Goal: Task Accomplishment & Management: Manage account settings

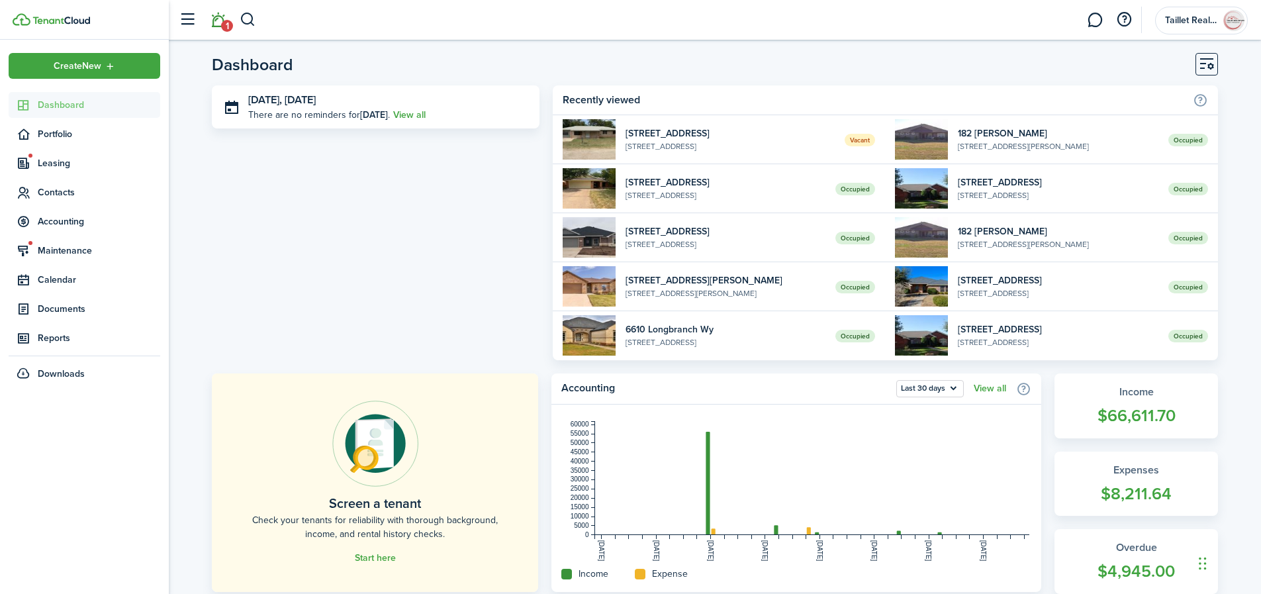
click at [218, 19] on link "1" at bounding box center [217, 20] width 25 height 34
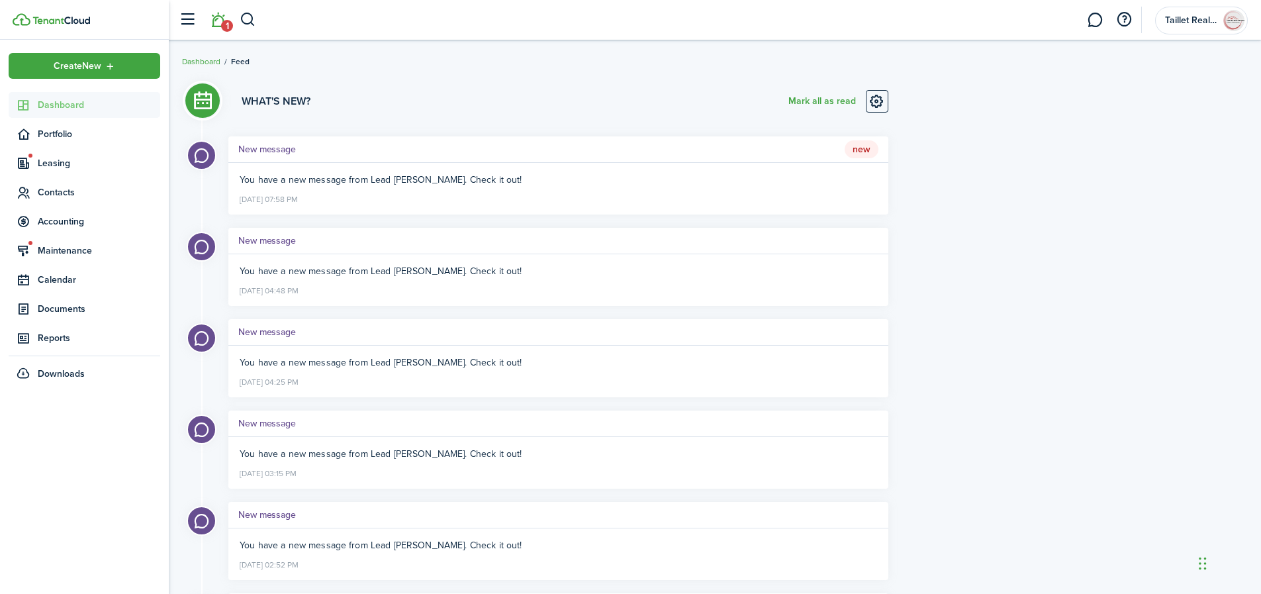
click at [80, 106] on span "Dashboard" at bounding box center [99, 105] width 122 height 14
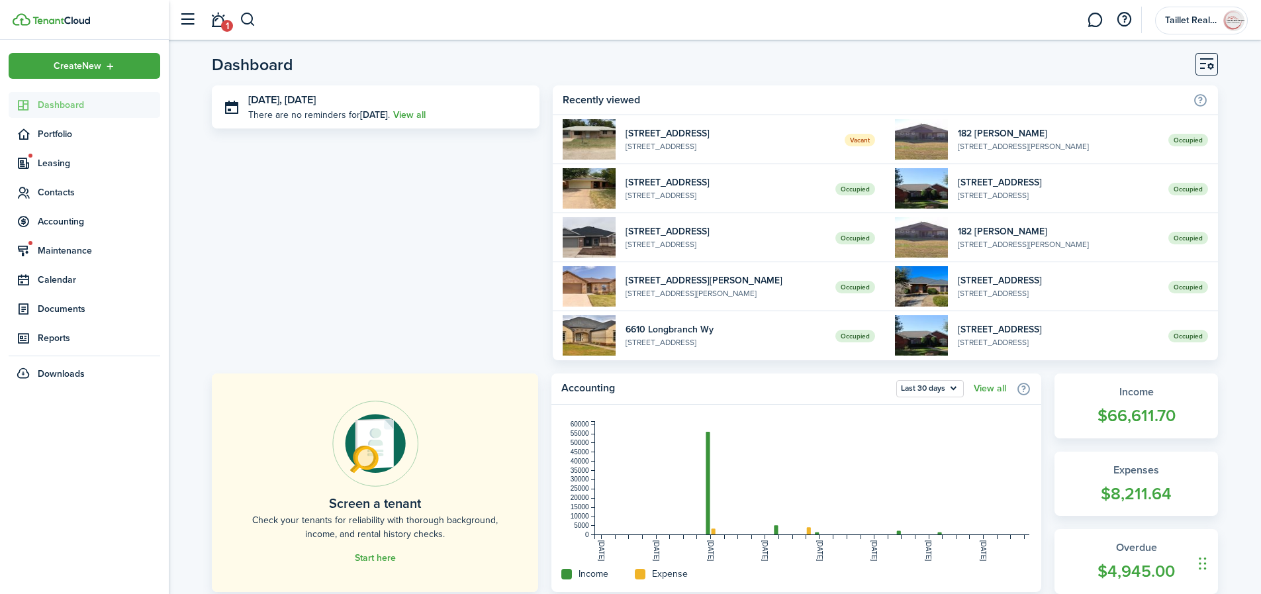
click at [228, 23] on span "1" at bounding box center [227, 26] width 12 height 12
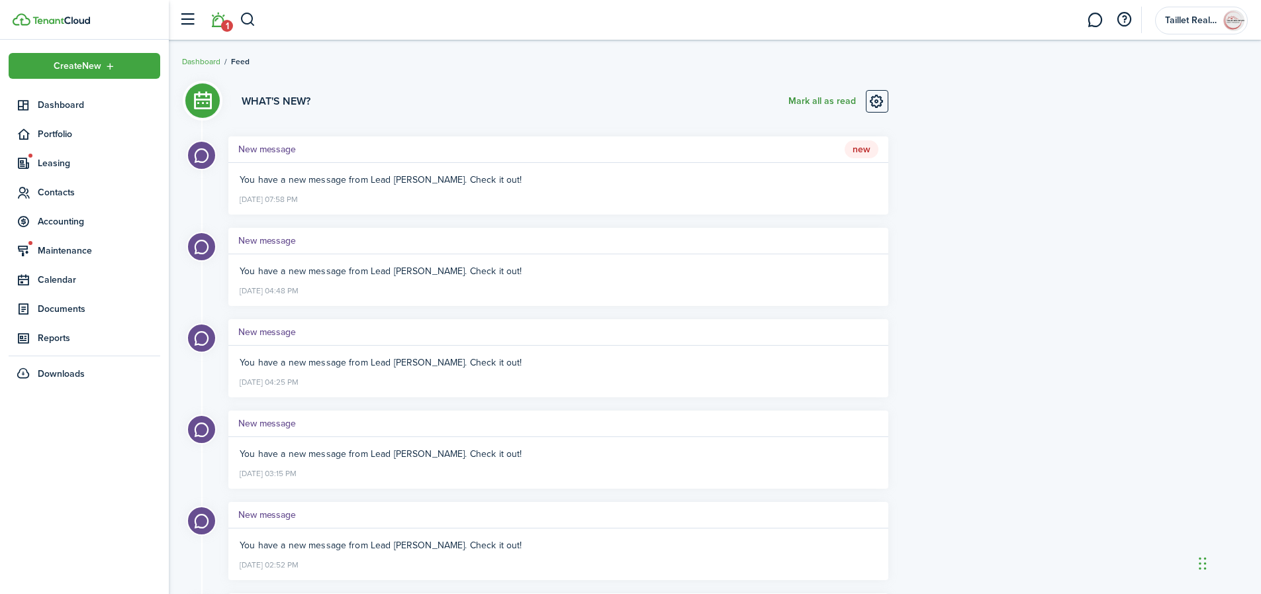
click at [829, 99] on button "Mark all as read" at bounding box center [823, 101] width 68 height 23
